Goal: Task Accomplishment & Management: Complete application form

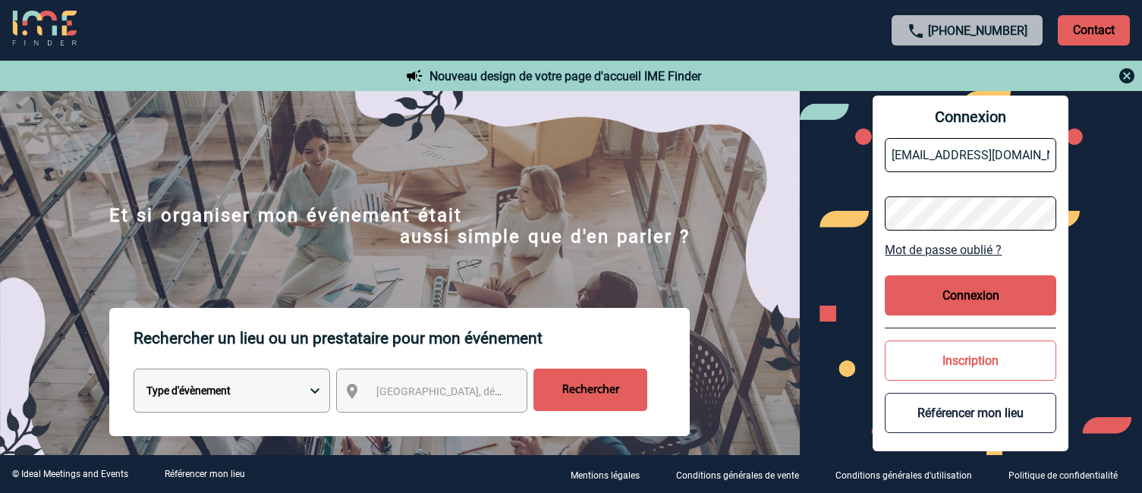
click at [939, 300] on button "Connexion" at bounding box center [969, 295] width 171 height 40
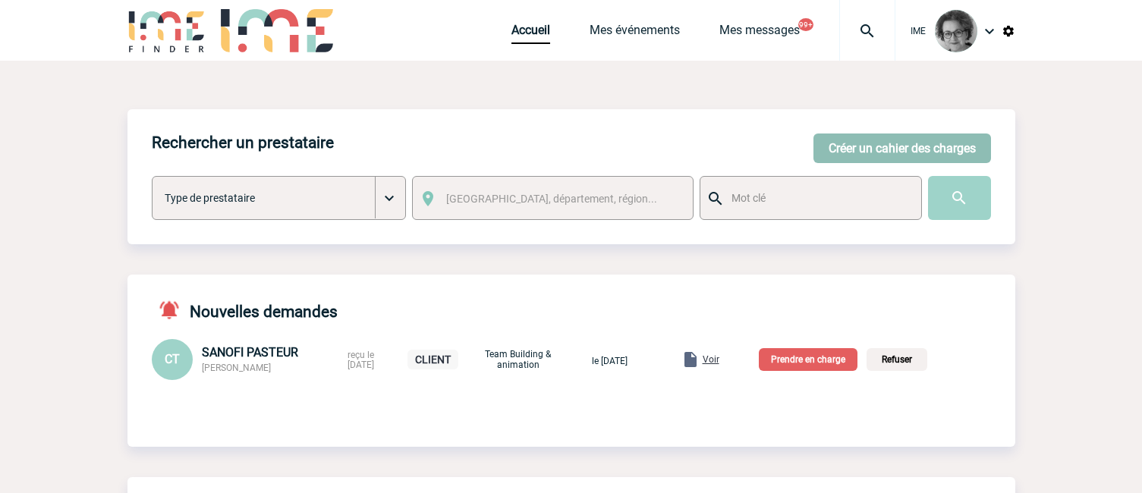
click at [882, 146] on button "Créer un cahier des charges" at bounding box center [901, 149] width 177 height 30
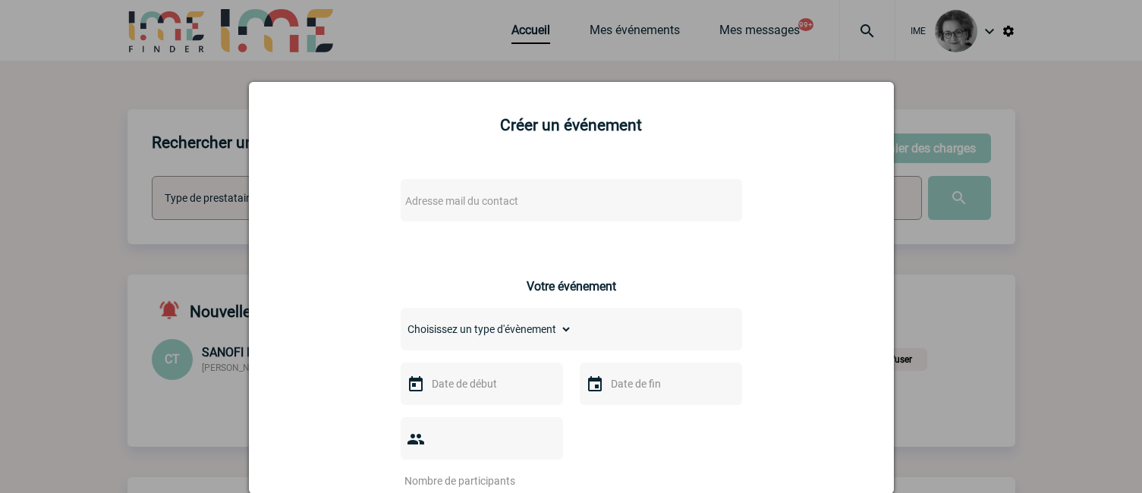
click at [456, 204] on span "Adresse mail du contact" at bounding box center [461, 201] width 113 height 12
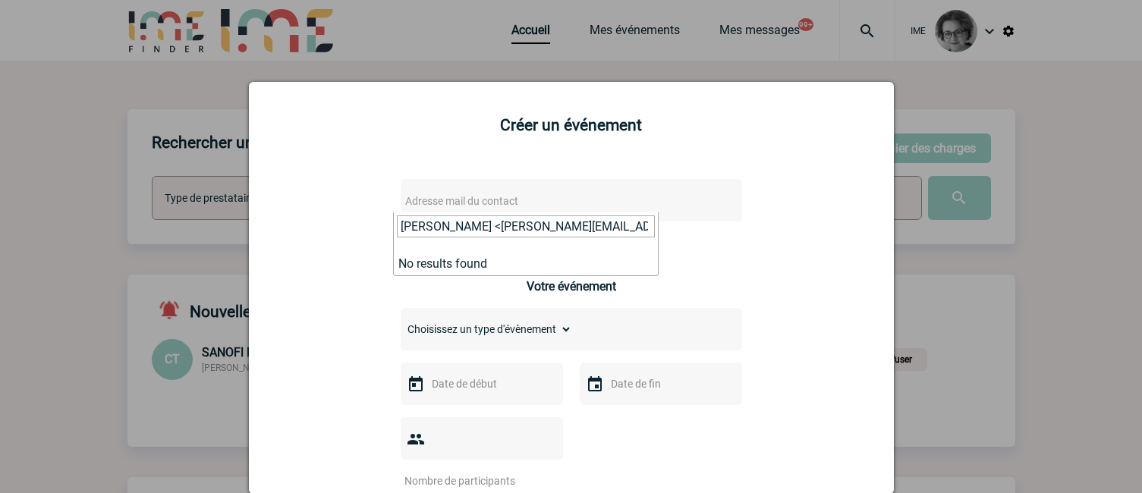
drag, startPoint x: 458, startPoint y: 228, endPoint x: 269, endPoint y: 235, distance: 189.0
click at [604, 224] on input "[EMAIL_ADDRESS][DOMAIN_NAME]>" at bounding box center [526, 226] width 258 height 22
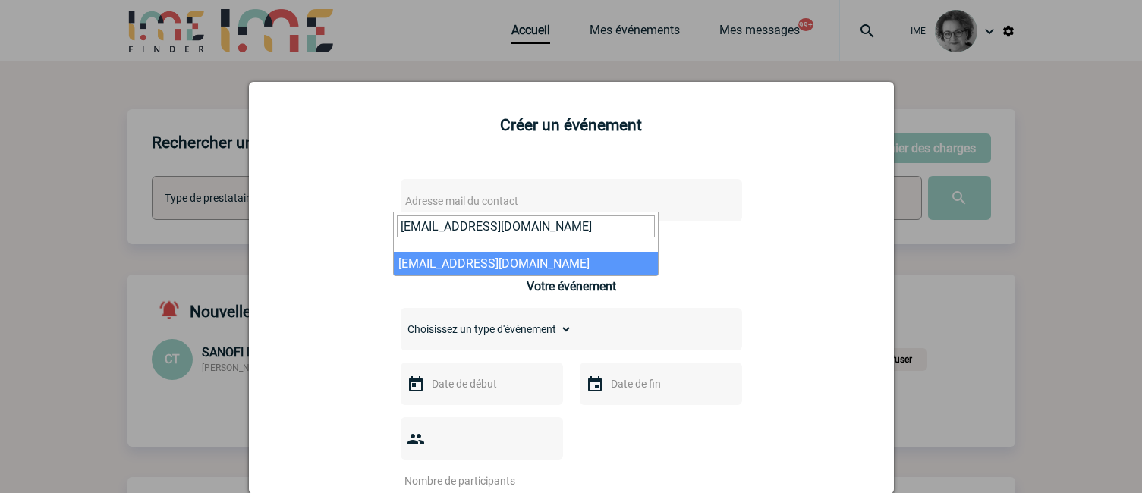
type input "[EMAIL_ADDRESS][DOMAIN_NAME]"
select select "132768"
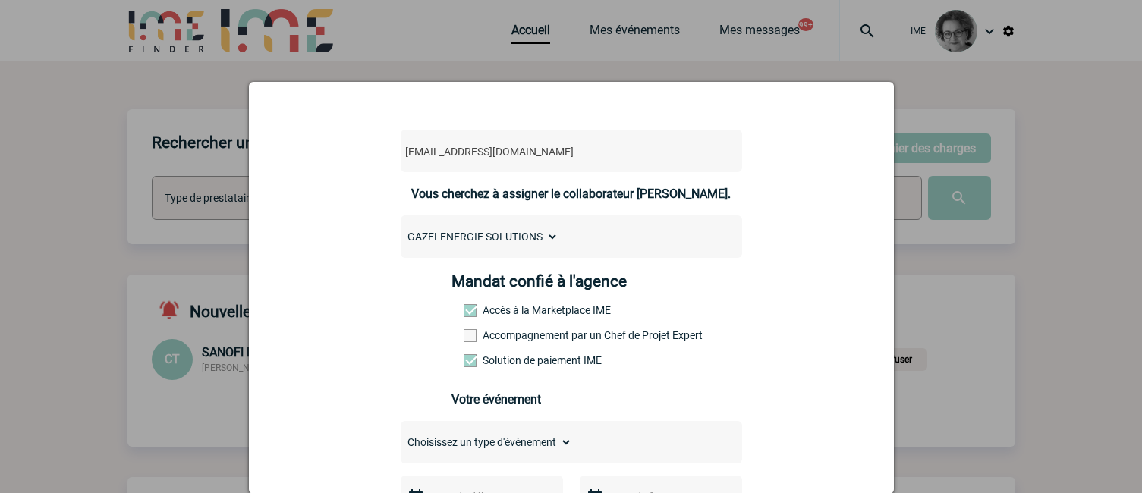
scroll to position [76, 0]
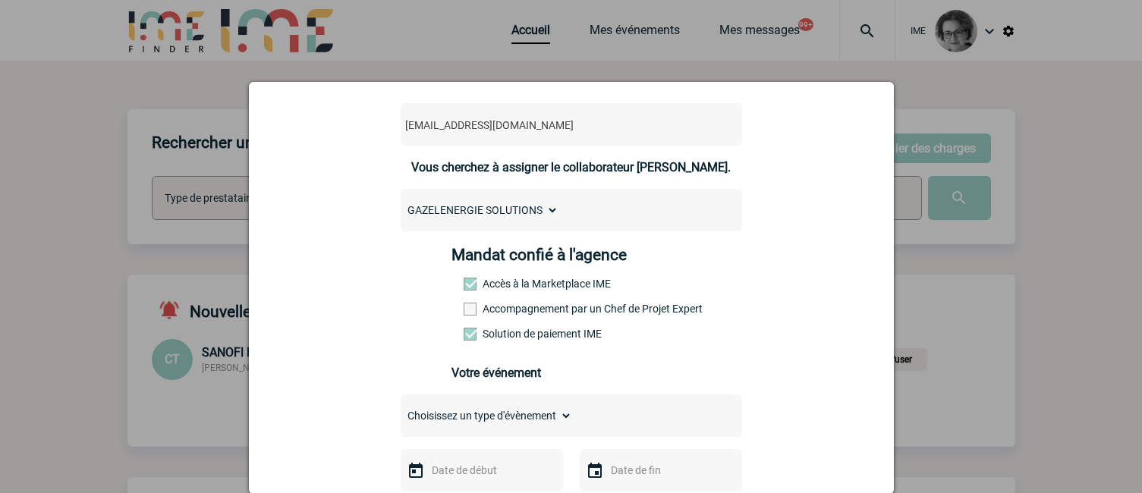
click at [500, 315] on label "Accompagnement par un Chef de Projet Expert" at bounding box center [496, 309] width 67 height 12
click at [0, 0] on input "Accompagnement par un Chef de Projet Expert" at bounding box center [0, 0] width 0 height 0
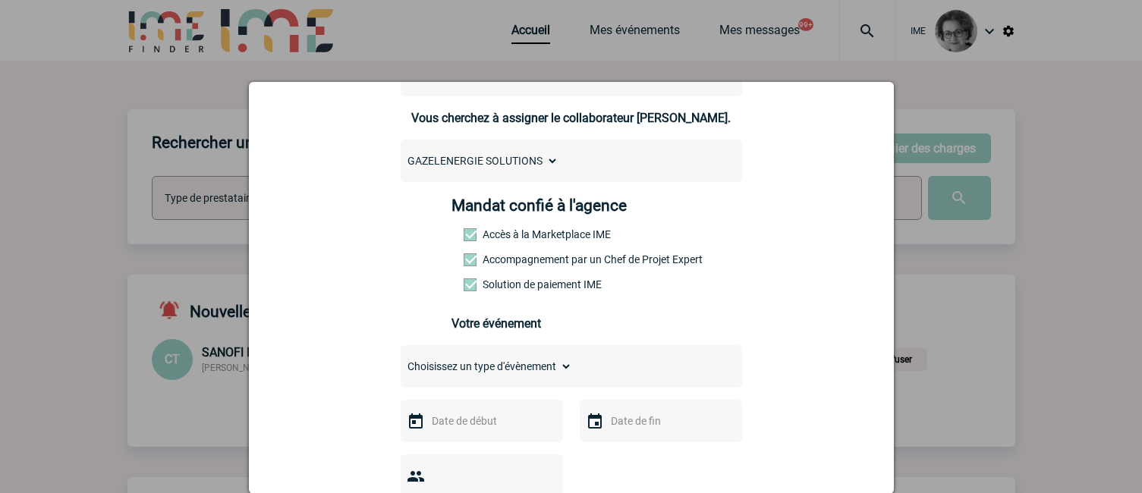
scroll to position [152, 0]
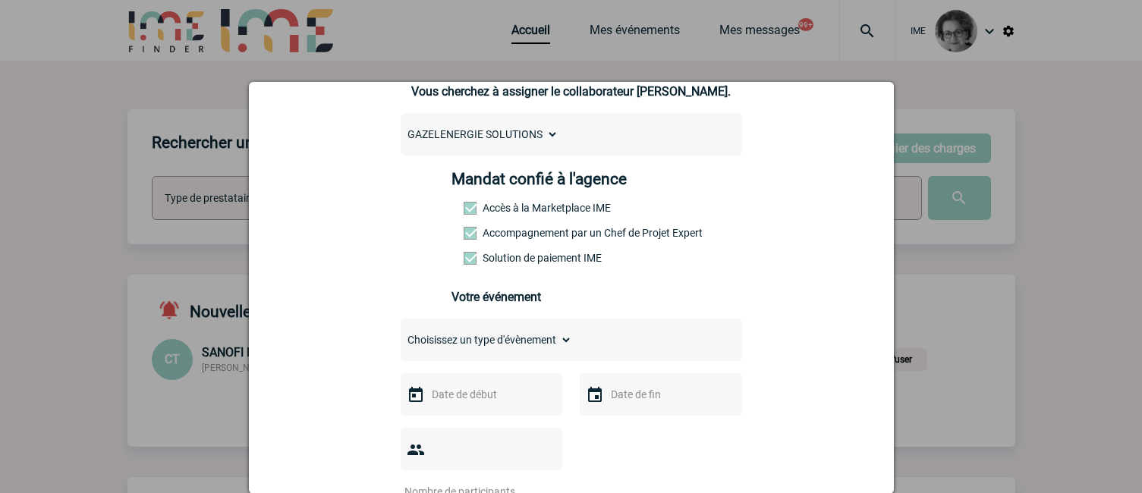
click at [503, 347] on select "Choisissez un type d'évènement Séminaire avec nuitée Séminaire sans nuitée Repa…" at bounding box center [486, 339] width 171 height 21
select select "1"
click at [401, 333] on select "Choisissez un type d'évènement Séminaire avec nuitée Séminaire sans nuitée Repa…" at bounding box center [486, 339] width 171 height 21
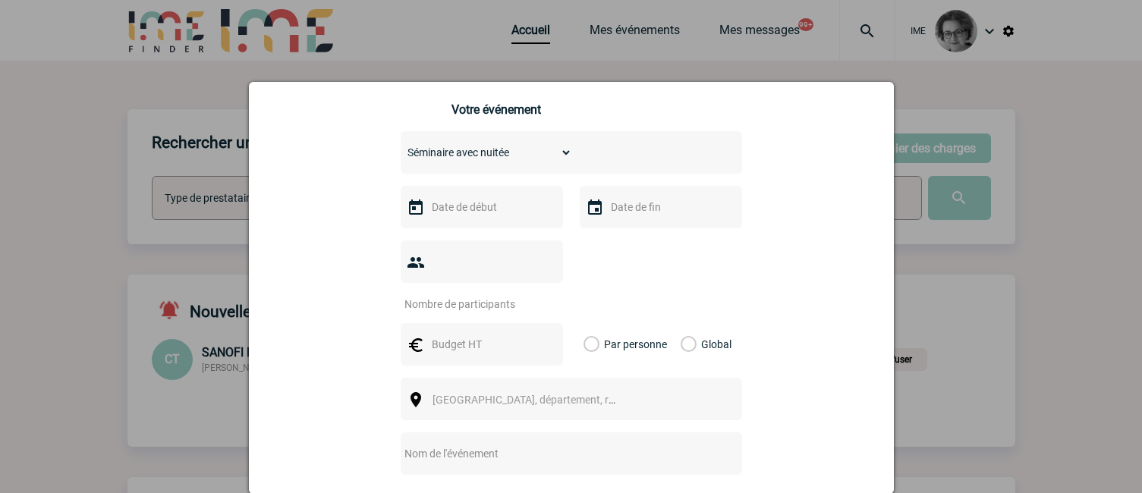
scroll to position [379, 0]
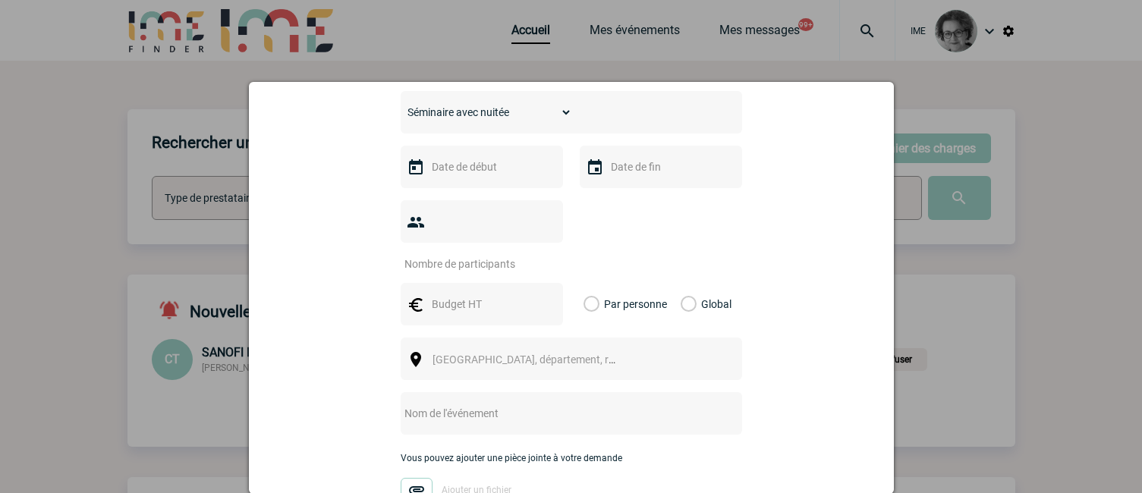
click at [483, 177] on input "text" at bounding box center [480, 167] width 105 height 20
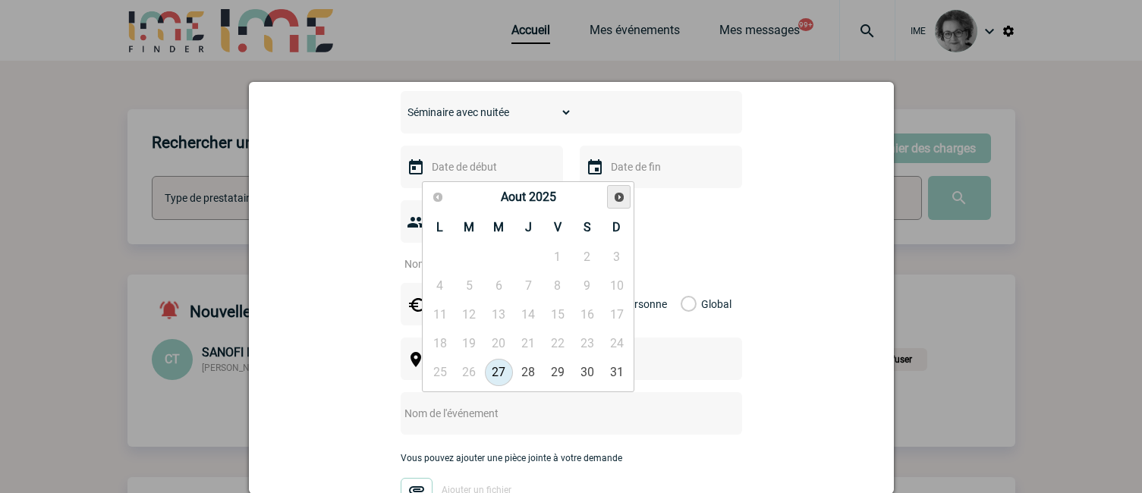
click at [622, 199] on span "Suivant" at bounding box center [619, 197] width 12 height 12
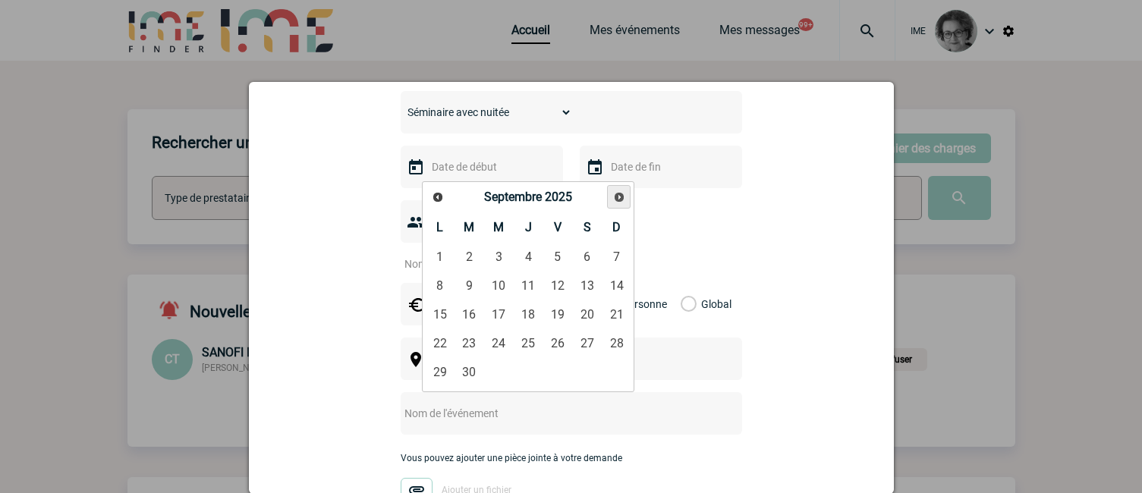
click at [622, 200] on span "Suivant" at bounding box center [619, 197] width 12 height 12
click at [528, 261] on link "4" at bounding box center [528, 256] width 28 height 27
type input "[DATE]"
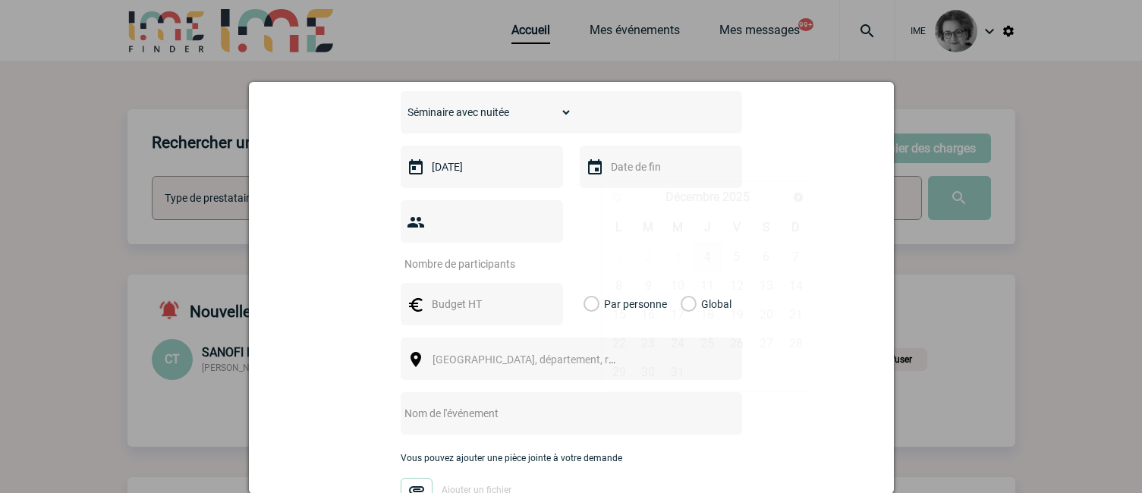
click at [626, 172] on input "text" at bounding box center [659, 167] width 105 height 20
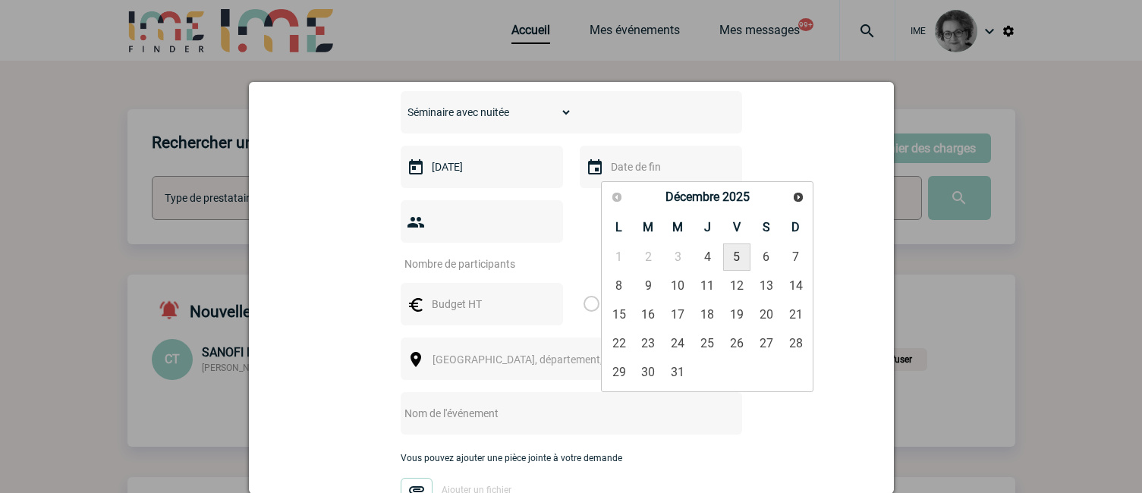
click at [735, 258] on link "5" at bounding box center [737, 256] width 28 height 27
type input "[DATE]"
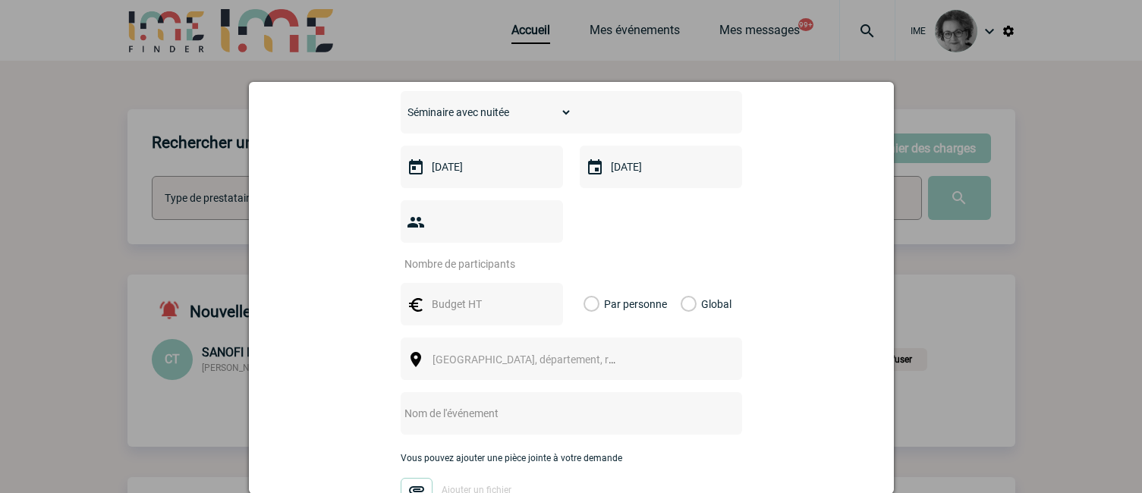
click at [473, 241] on div at bounding box center [482, 221] width 162 height 42
click at [472, 237] on div at bounding box center [482, 221] width 162 height 42
click at [470, 254] on input "number" at bounding box center [472, 264] width 143 height 20
type input "15"
click at [479, 294] on input "text" at bounding box center [480, 304] width 105 height 20
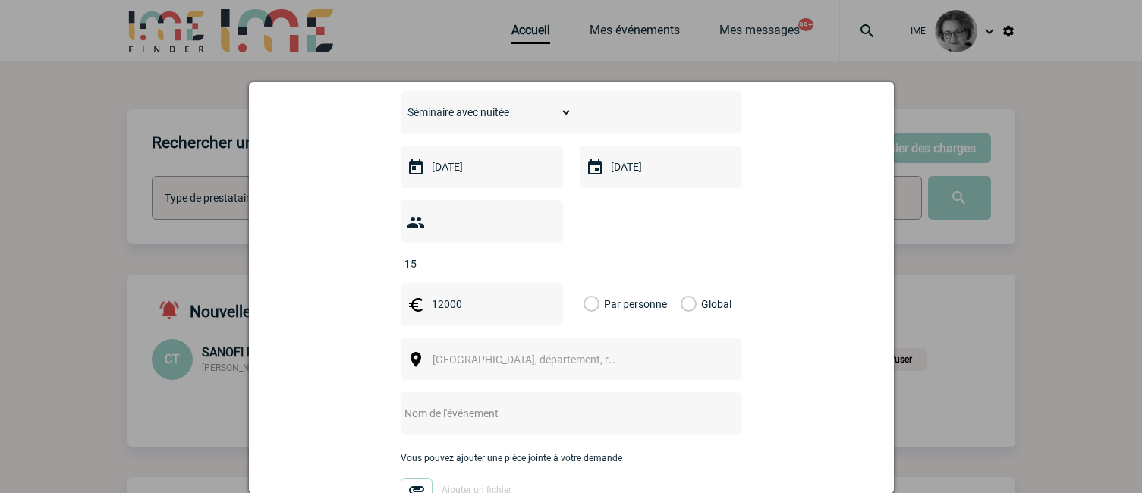
type input "12000"
click at [680, 283] on label "Global" at bounding box center [685, 304] width 10 height 42
click at [0, 0] on input "Global" at bounding box center [0, 0] width 0 height 0
click at [524, 353] on span "[GEOGRAPHIC_DATA], département, région..." at bounding box center [537, 359] width 211 height 12
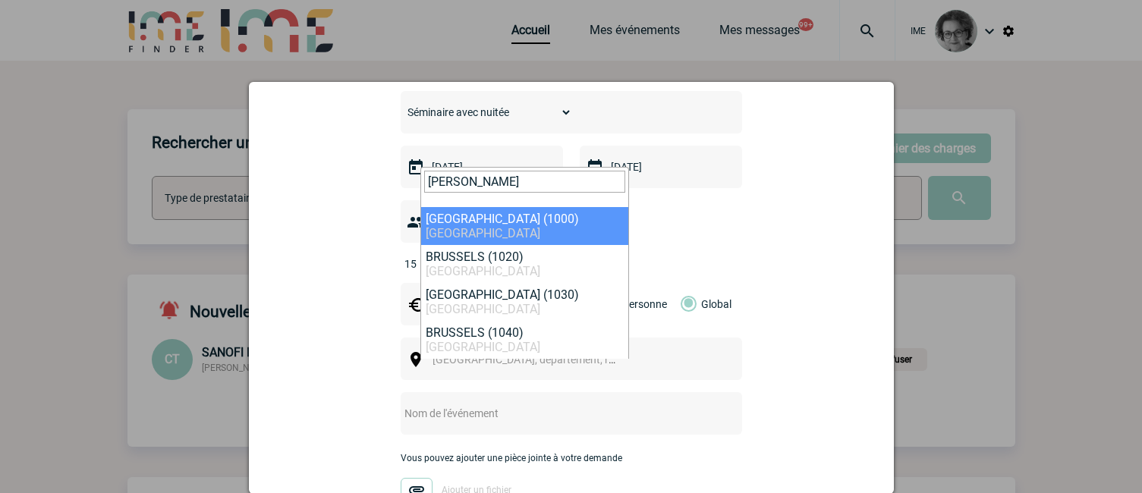
type input "[PERSON_NAME]"
select select "308152"
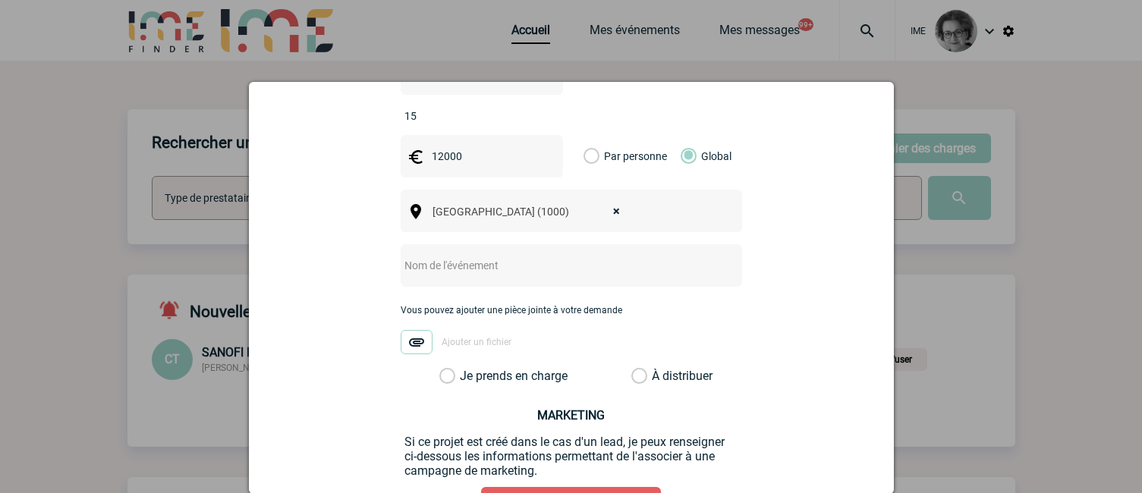
scroll to position [531, 0]
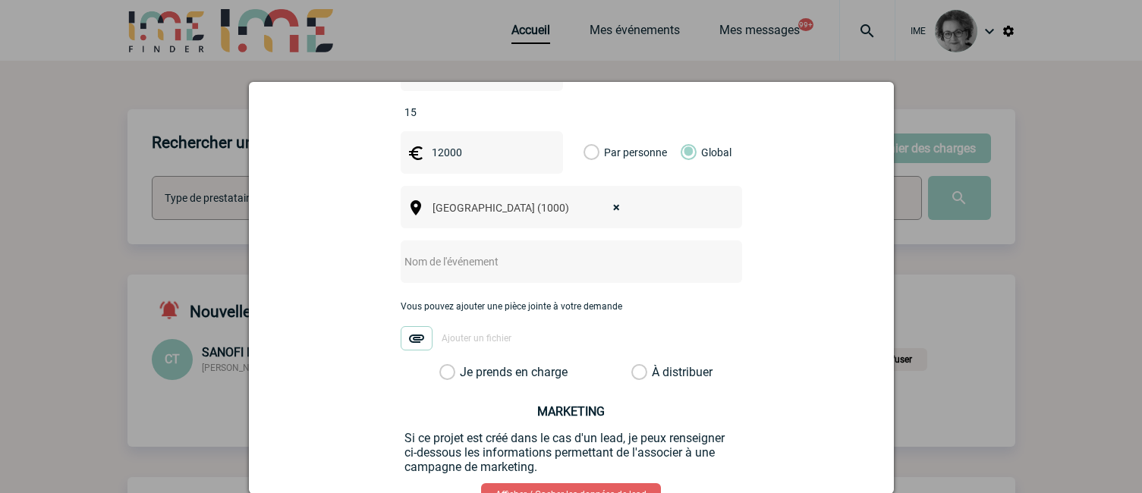
click at [477, 252] on input "text" at bounding box center [551, 262] width 301 height 20
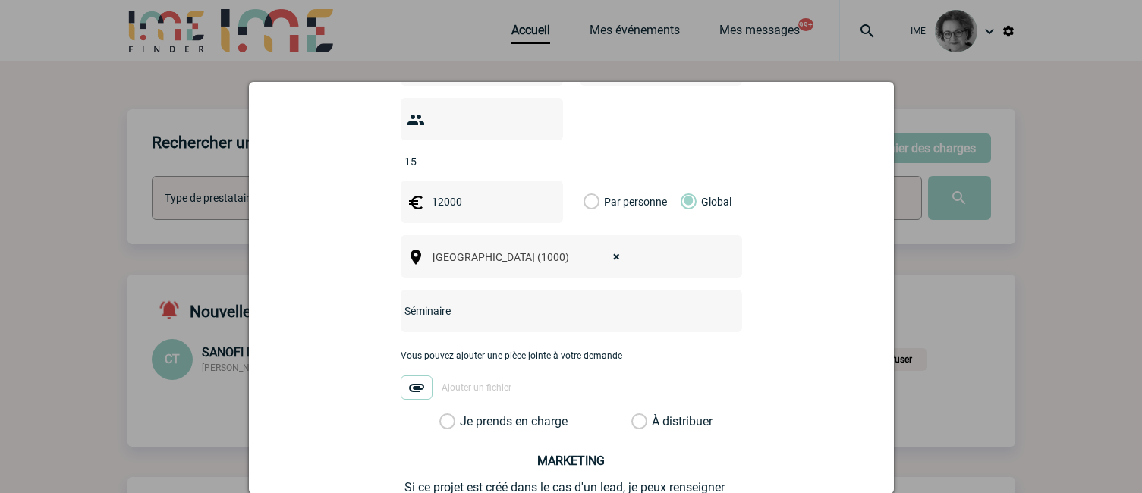
scroll to position [455, 0]
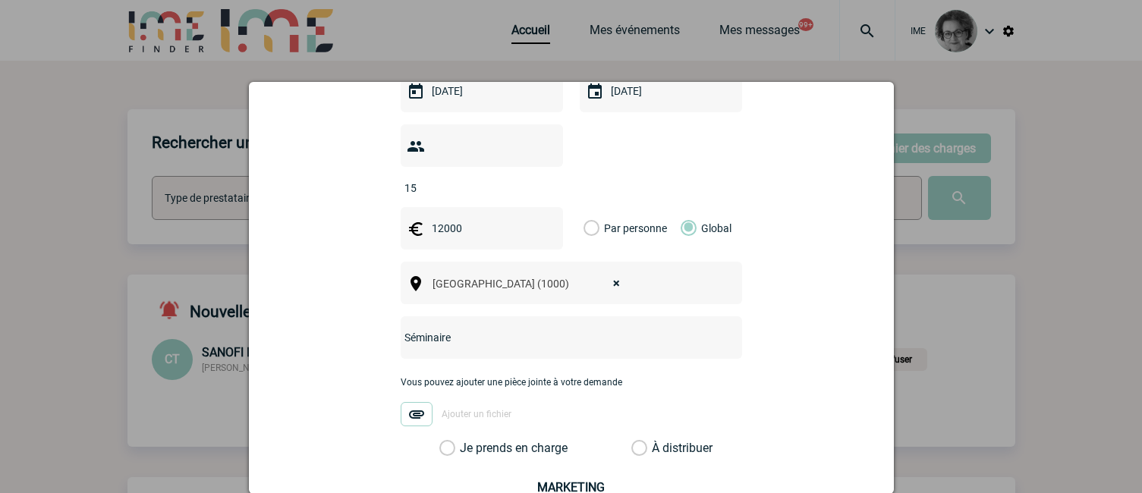
click at [663, 328] on input "Séminaire" at bounding box center [551, 338] width 301 height 20
paste input "GAZELENERGIE"
type input "Séminaire GAZELENERGIE"
click at [510, 415] on div "Vous pouvez ajouter une pièce jointe à votre demande Ajouter un fichier" at bounding box center [571, 409] width 341 height 64
click at [465, 441] on label "Je prends en charge" at bounding box center [452, 448] width 26 height 15
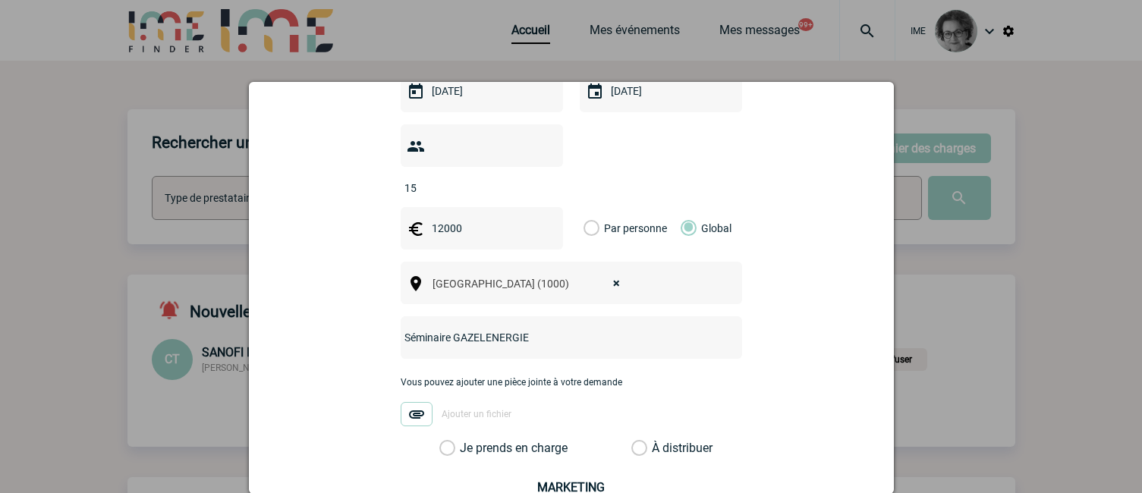
click at [0, 0] on input "Je prends en charge" at bounding box center [0, 0] width 0 height 0
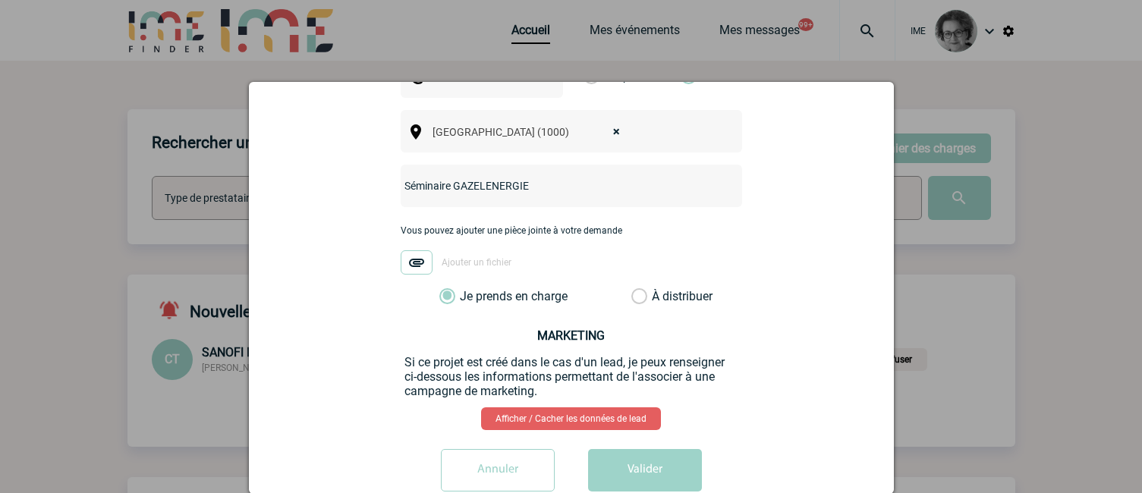
scroll to position [614, 0]
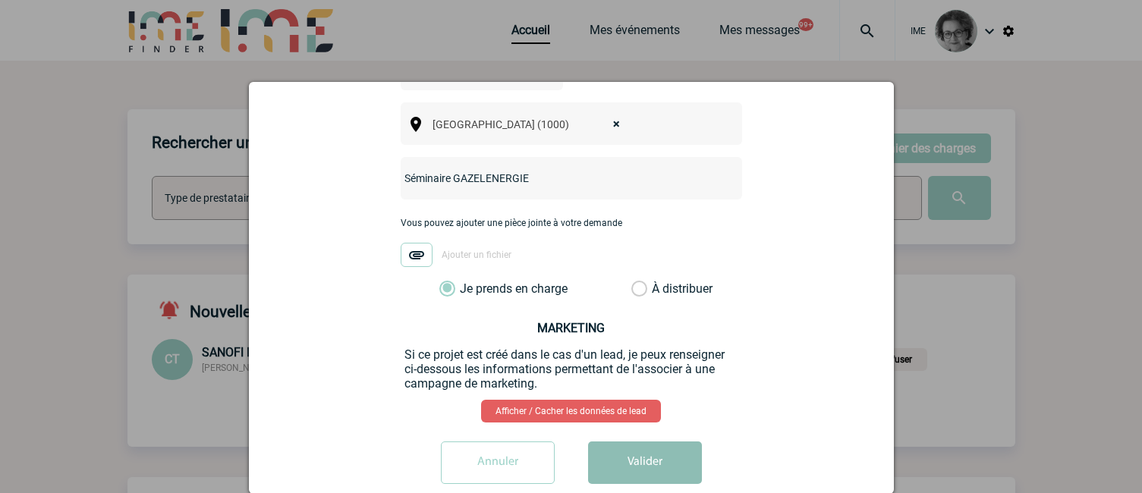
click at [632, 441] on button "Valider" at bounding box center [645, 462] width 114 height 42
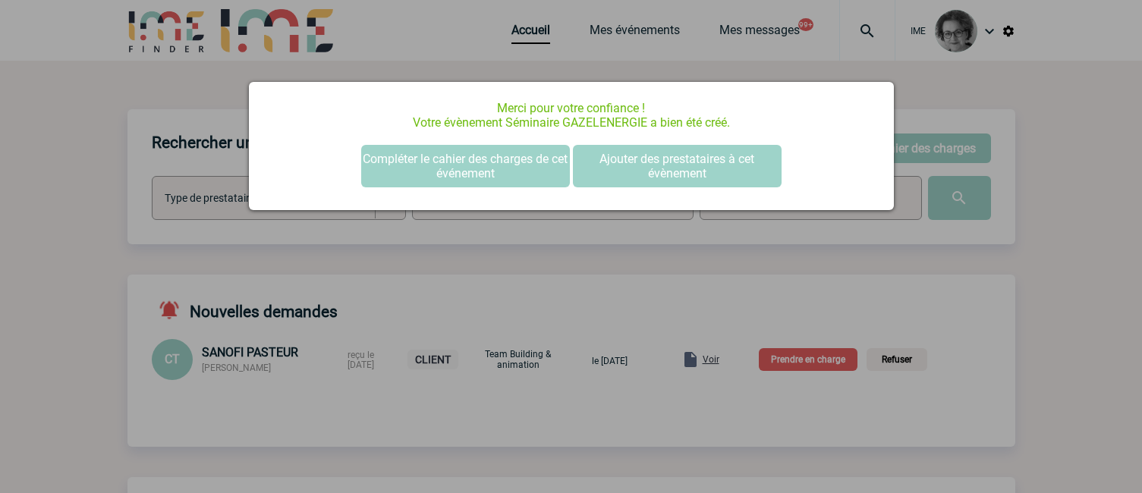
scroll to position [0, 0]
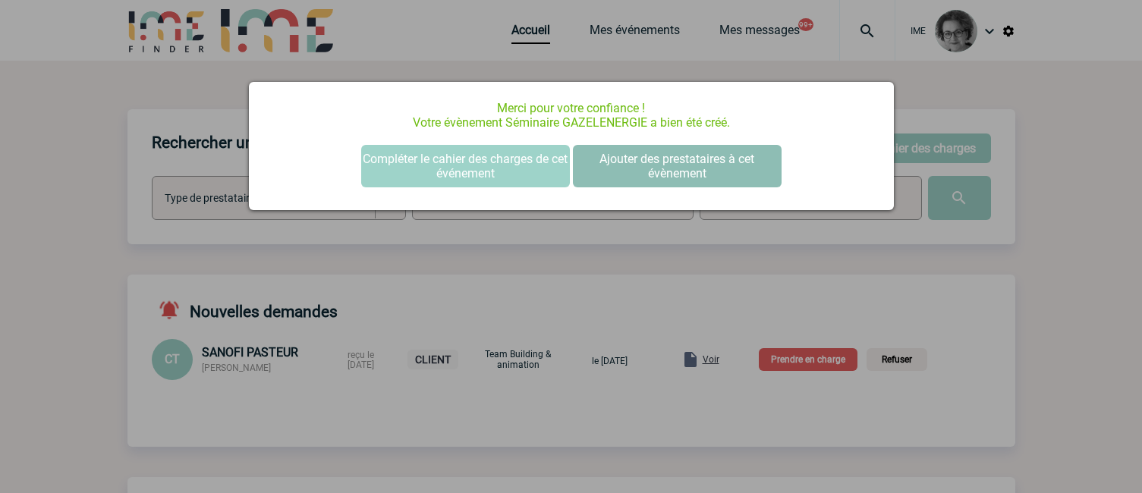
click at [713, 158] on button "Ajouter des prestataires à cet évènement" at bounding box center [677, 166] width 209 height 42
